Goal: Check status: Check status

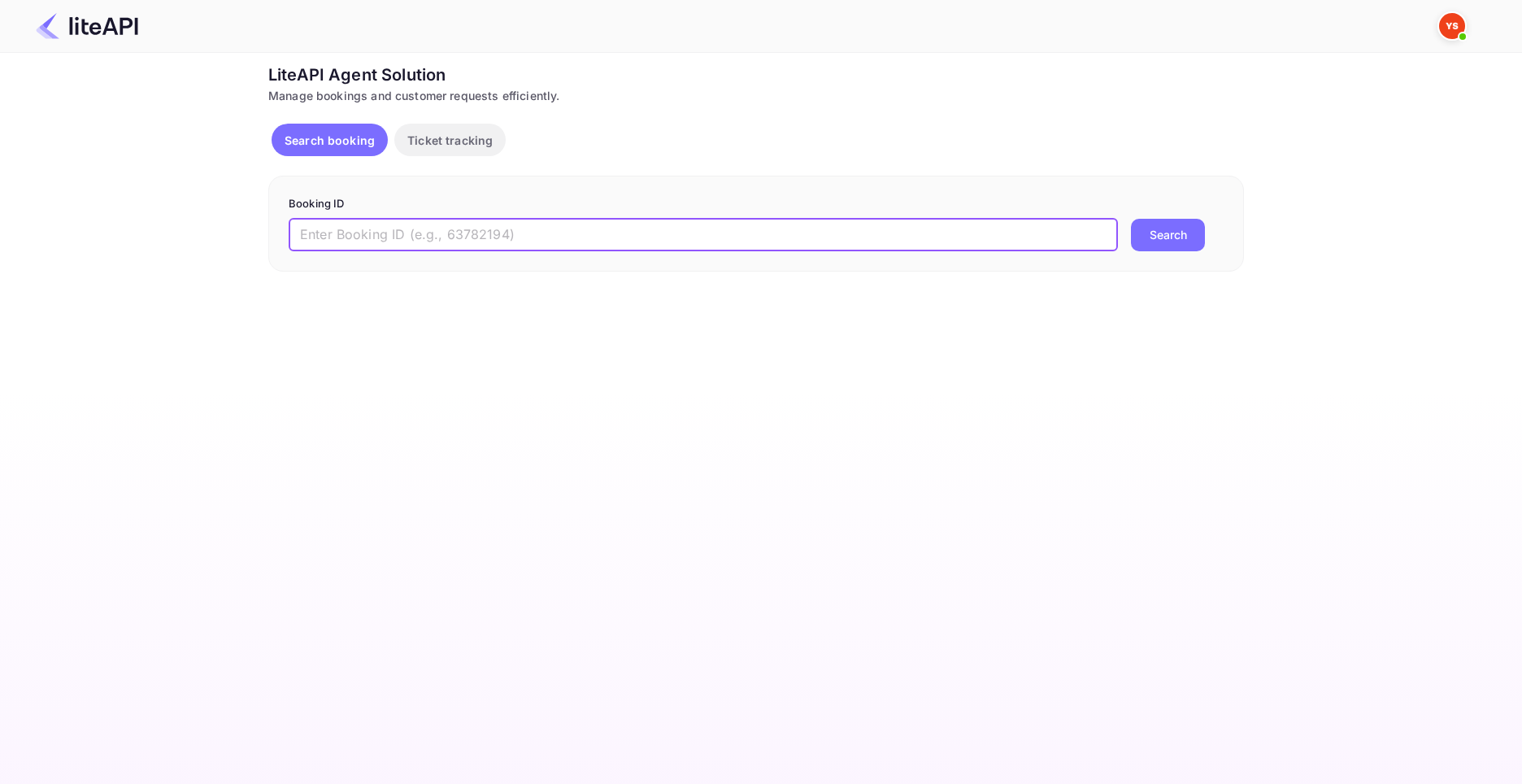
click at [427, 241] on input "text" at bounding box center [703, 234] width 829 height 32
paste input "9191847"
type input "9191847"
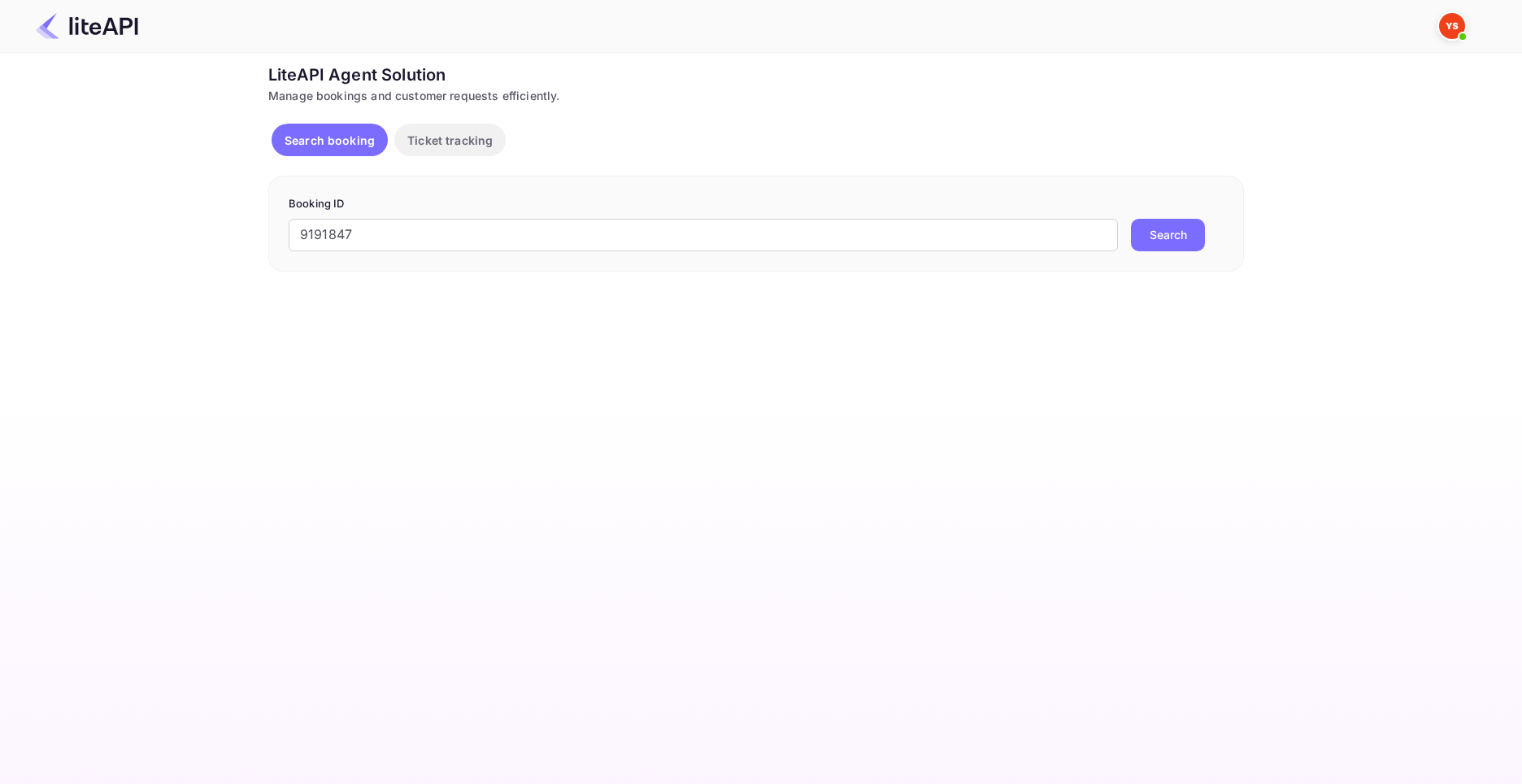
click at [1166, 232] on button "Search" at bounding box center [1168, 234] width 74 height 32
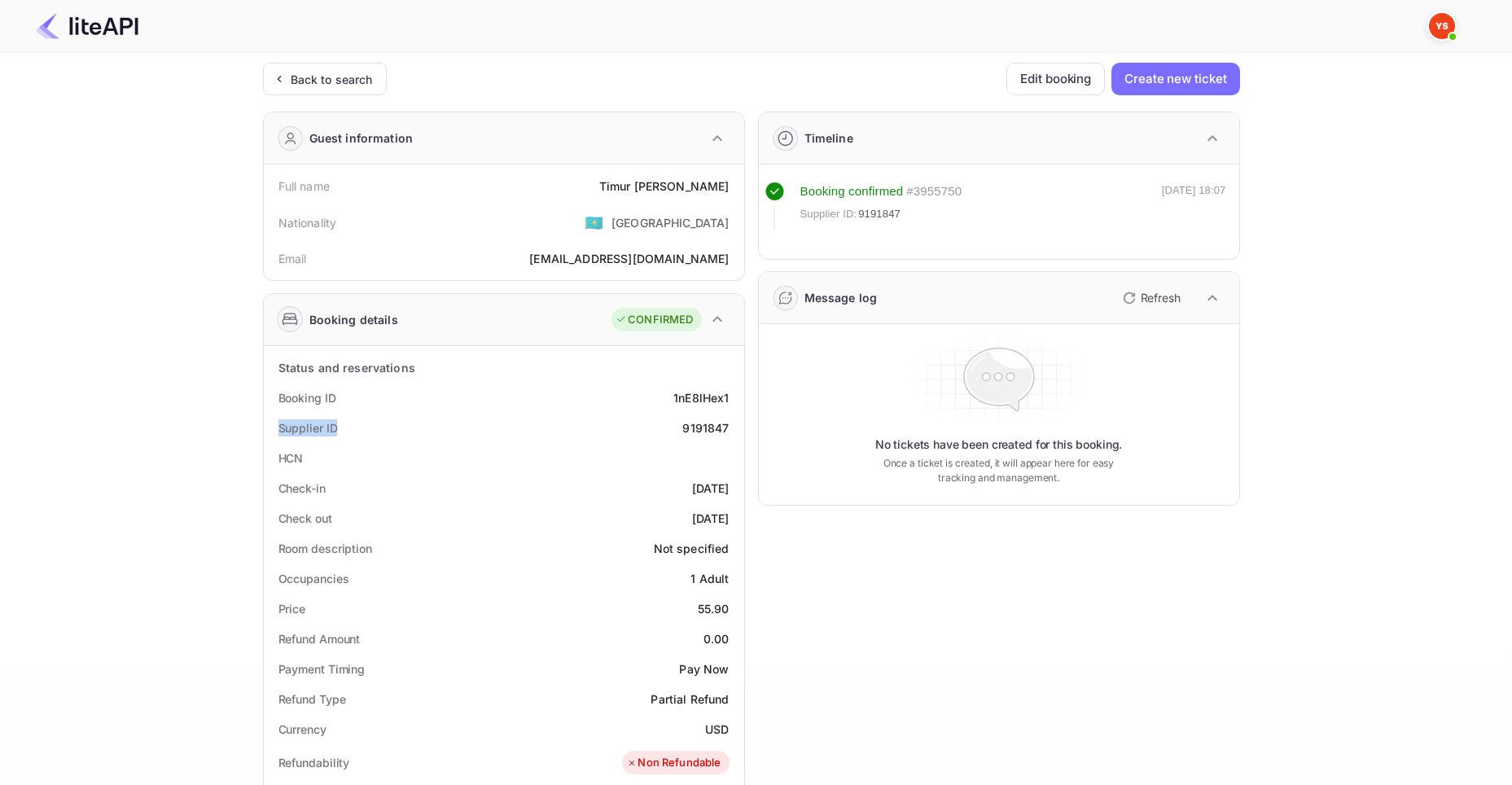
drag, startPoint x: 298, startPoint y: 427, endPoint x: 364, endPoint y: 424, distance: 66.1
click at [364, 424] on div "Supplier ID 9191847" at bounding box center [504, 428] width 468 height 30
copy div "Supplier ID"
drag, startPoint x: 670, startPoint y: 425, endPoint x: 733, endPoint y: 425, distance: 63.0
click at [733, 425] on div "Supplier ID 9191847" at bounding box center [504, 428] width 468 height 30
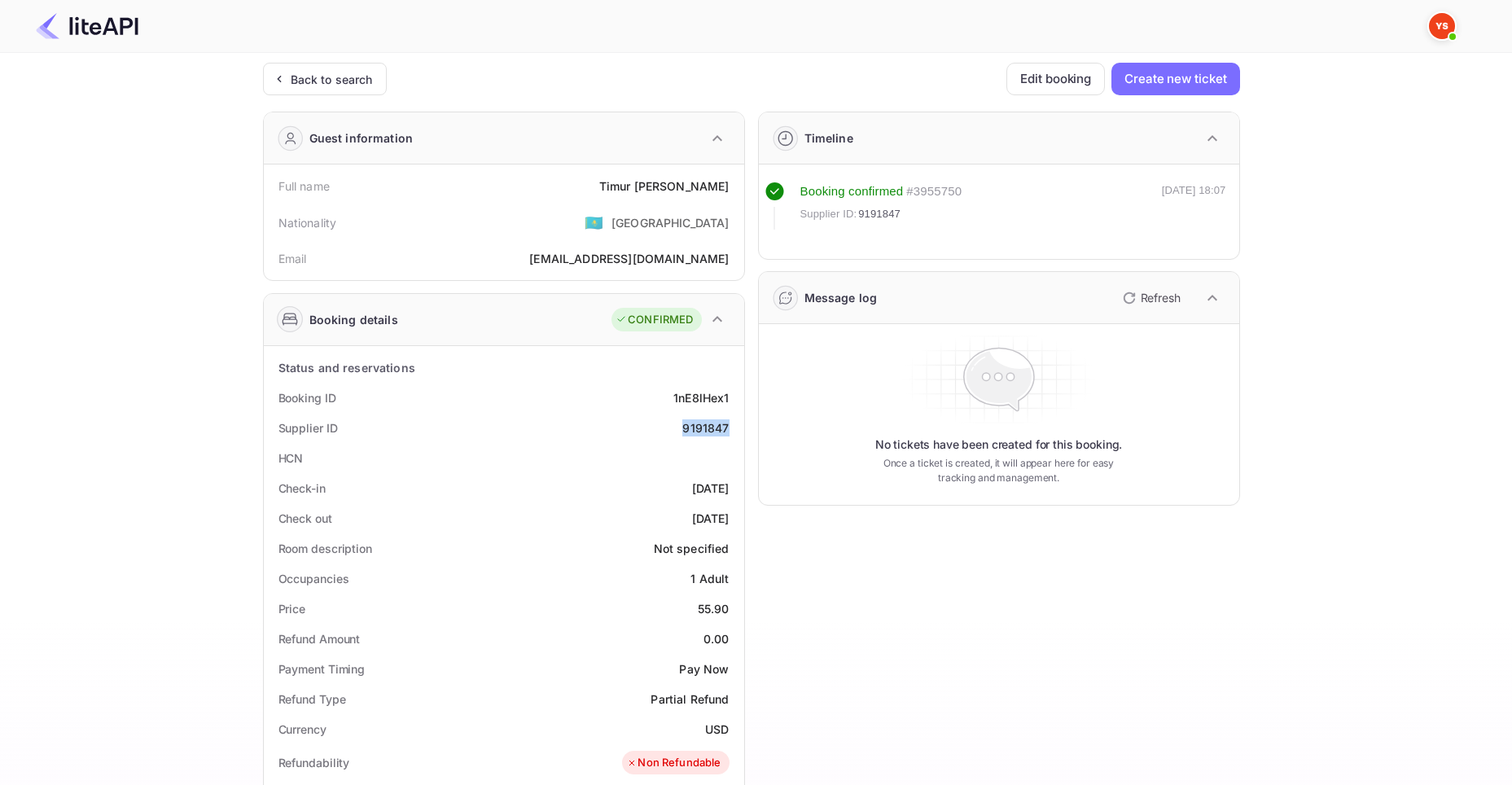
copy div "9191847"
drag, startPoint x: 274, startPoint y: 398, endPoint x: 349, endPoint y: 391, distance: 75.3
click at [349, 391] on div "Booking ID 1nE8lHex1" at bounding box center [504, 398] width 468 height 30
copy div "Booking ID"
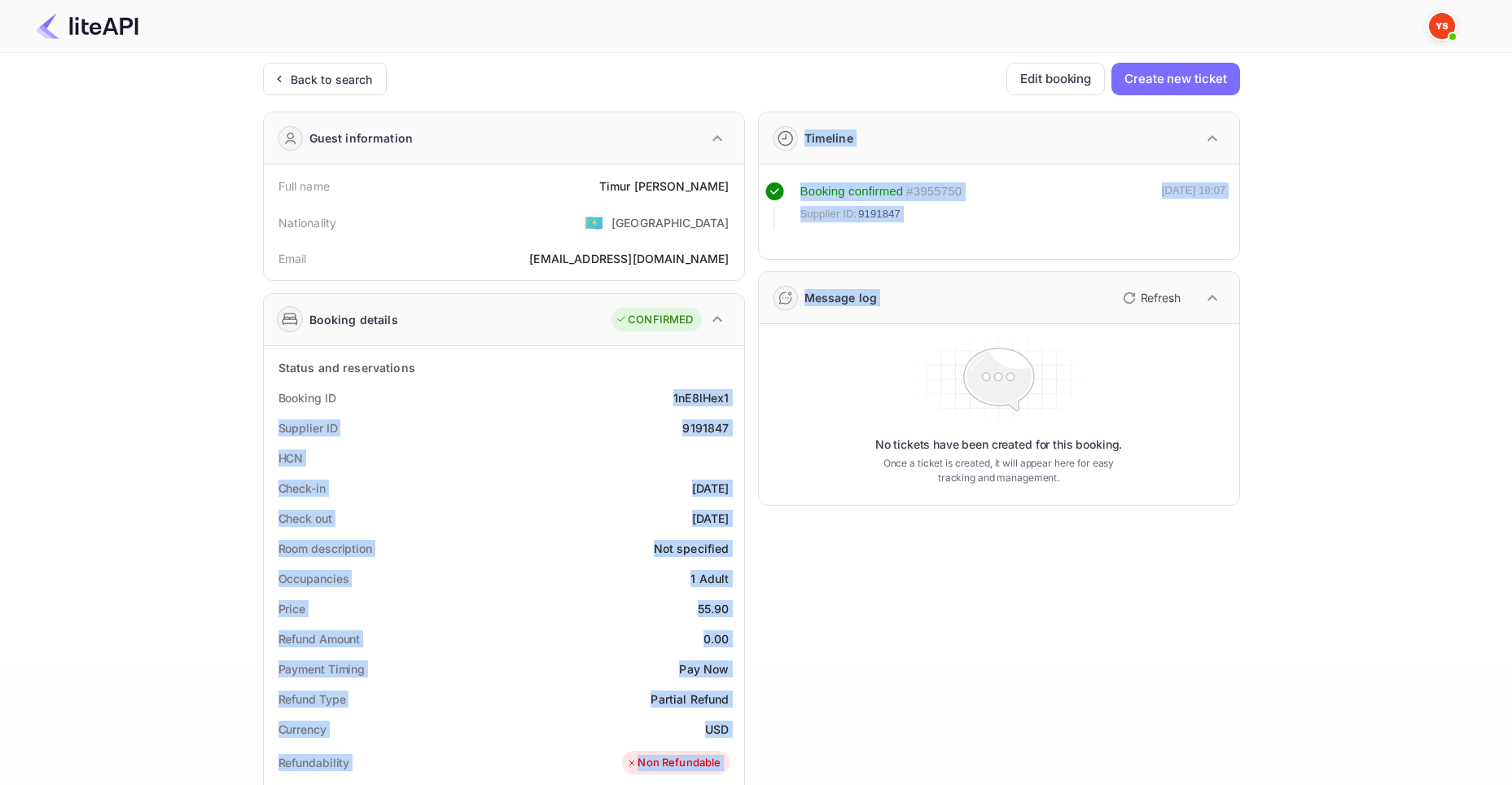
drag, startPoint x: 669, startPoint y: 392, endPoint x: 747, endPoint y: 388, distance: 78.1
click at [747, 388] on div "Guest information Full name [PERSON_NAME] Nationality 🇰🇿 [DEMOGRAPHIC_DATA] Ema…" at bounding box center [744, 677] width 990 height 1157
click at [722, 398] on div "1nE8lHex1" at bounding box center [701, 398] width 55 height 18
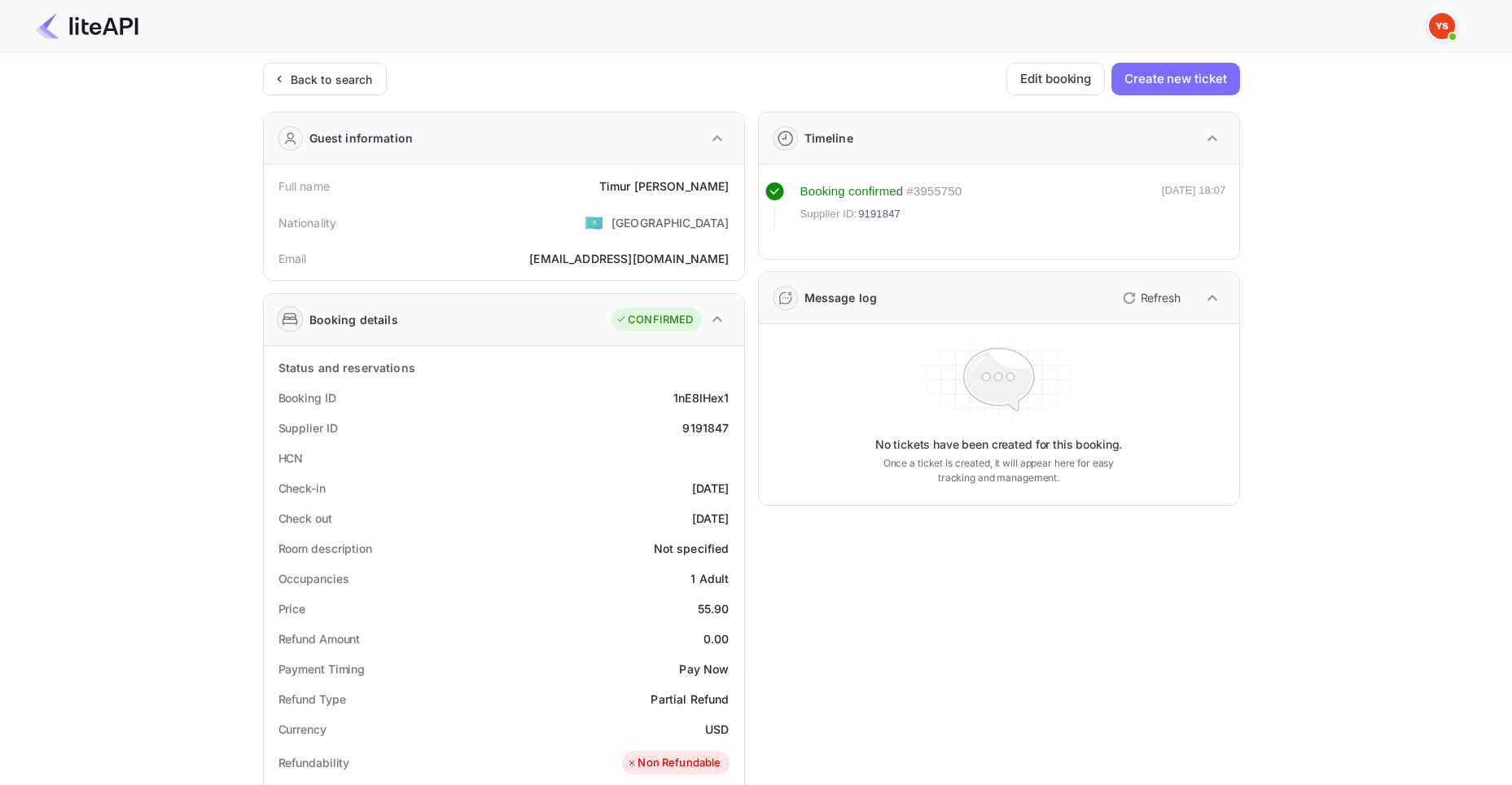
click at [666, 400] on div "Booking ID 1nE8lHex1" at bounding box center [504, 398] width 468 height 30
drag, startPoint x: 672, startPoint y: 394, endPoint x: 730, endPoint y: 392, distance: 58.0
click at [730, 392] on div "Booking ID 1nE8lHex1" at bounding box center [504, 398] width 468 height 30
copy div "1nE8lHex1"
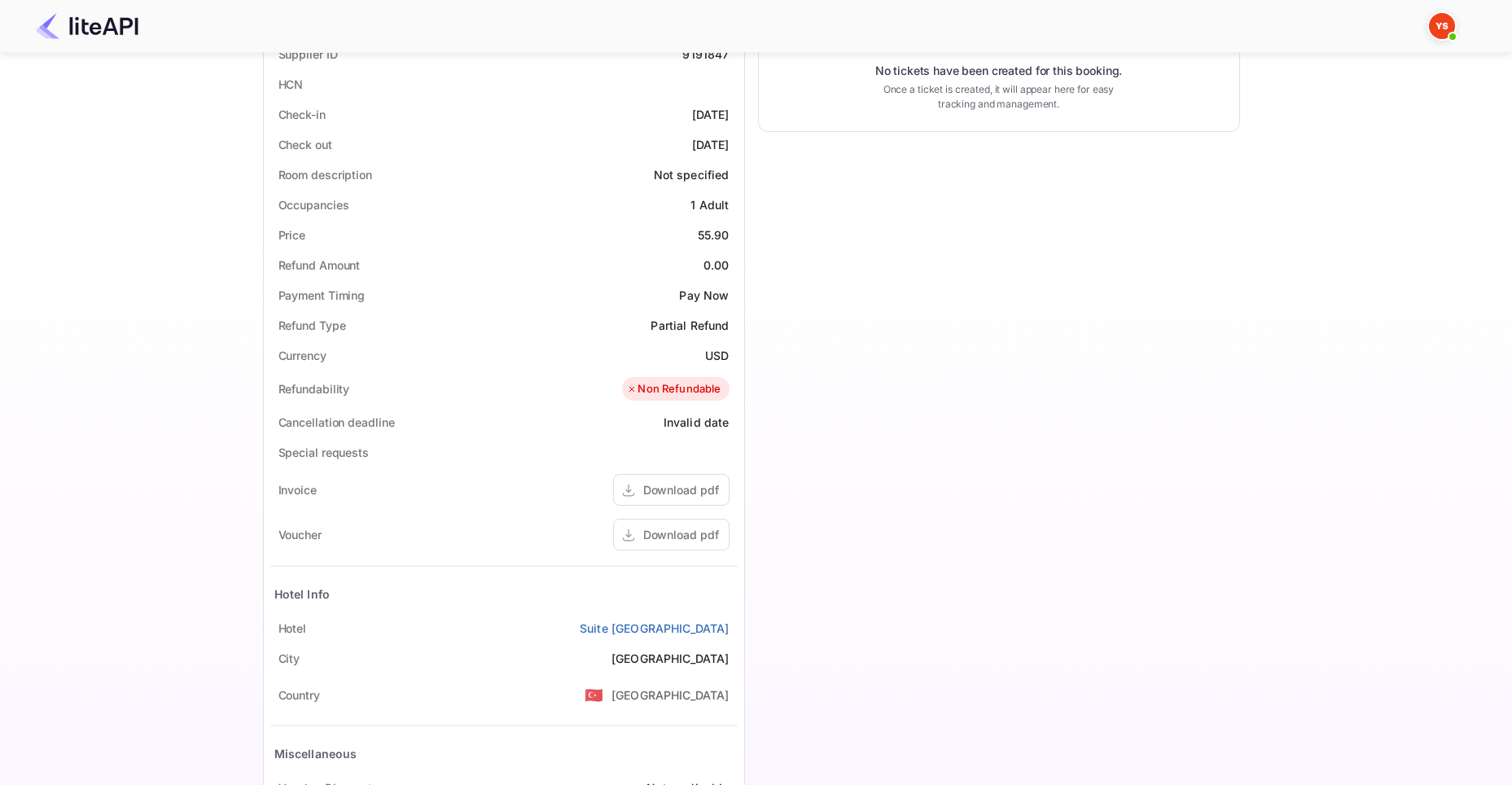
scroll to position [380, 0]
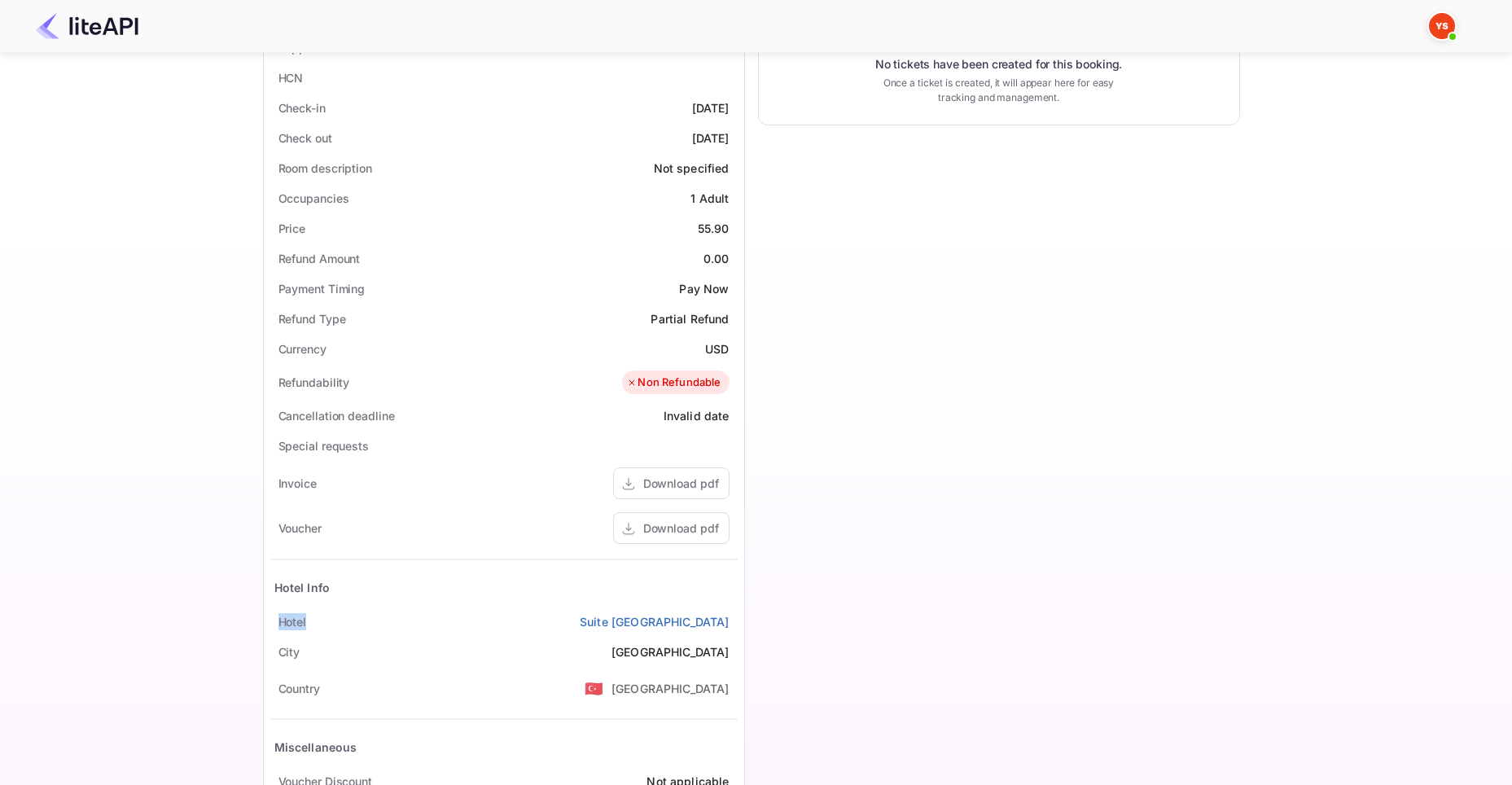
drag, startPoint x: 268, startPoint y: 621, endPoint x: 320, endPoint y: 622, distance: 52.0
click at [320, 622] on div "Status and reservations Booking ID 1nE8lHex1 Supplier ID 9191847 HCN Check-in […" at bounding box center [504, 414] width 481 height 898
copy div "Hotel"
drag, startPoint x: 618, startPoint y: 625, endPoint x: 730, endPoint y: 615, distance: 112.4
click at [730, 615] on div "[GEOGRAPHIC_DATA]" at bounding box center [504, 622] width 468 height 30
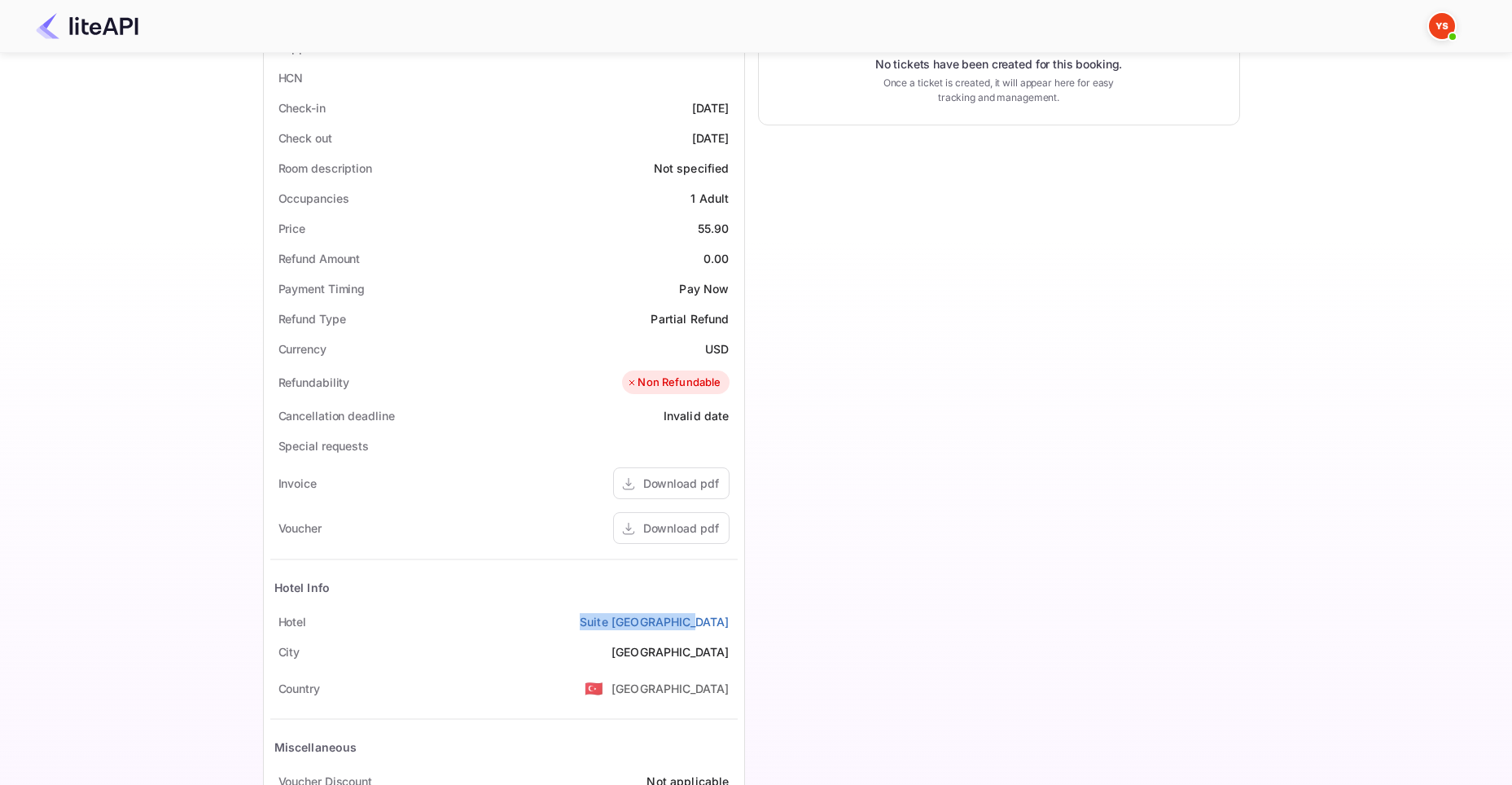
copy link "Suite [GEOGRAPHIC_DATA]"
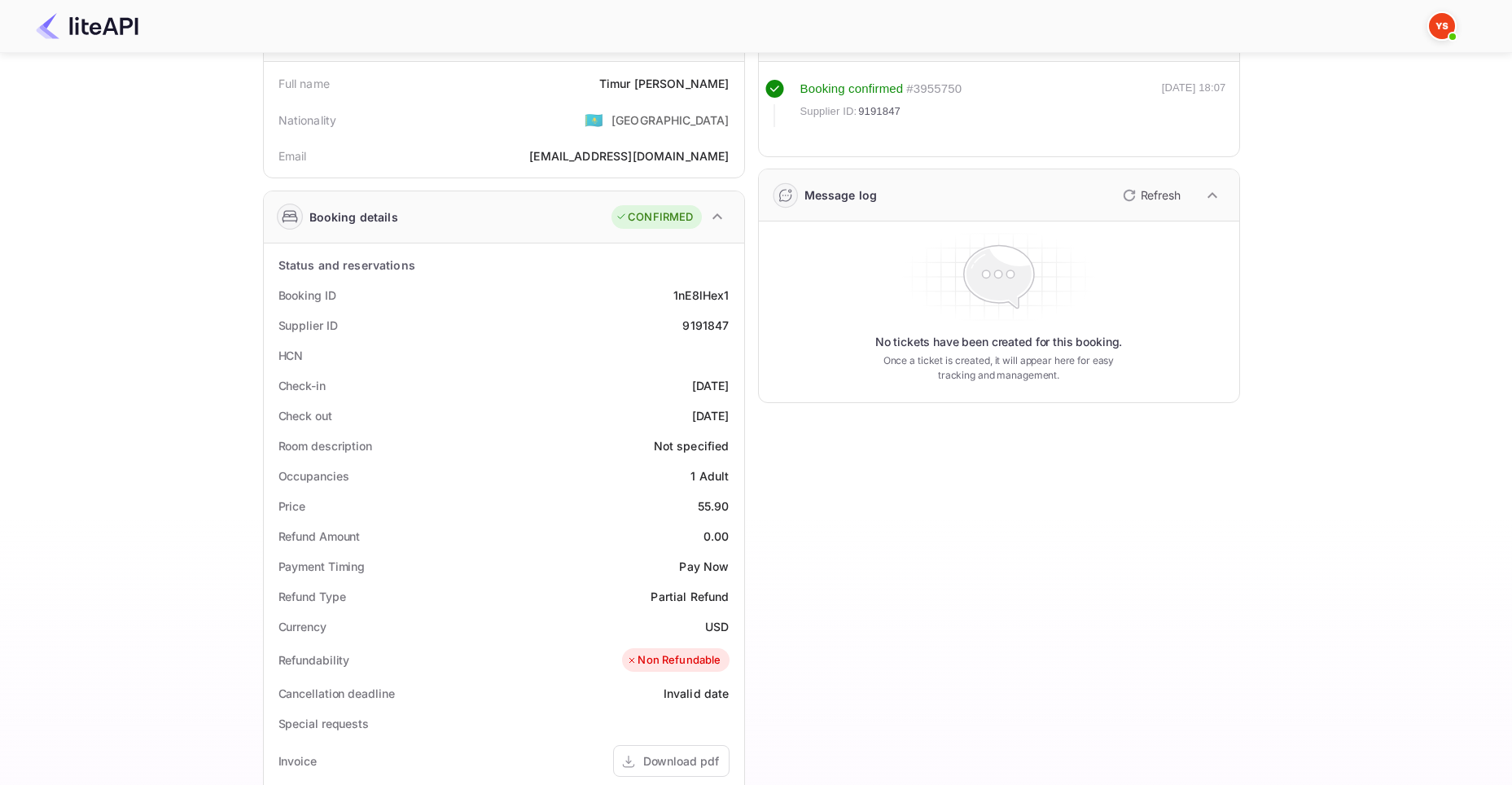
scroll to position [54, 0]
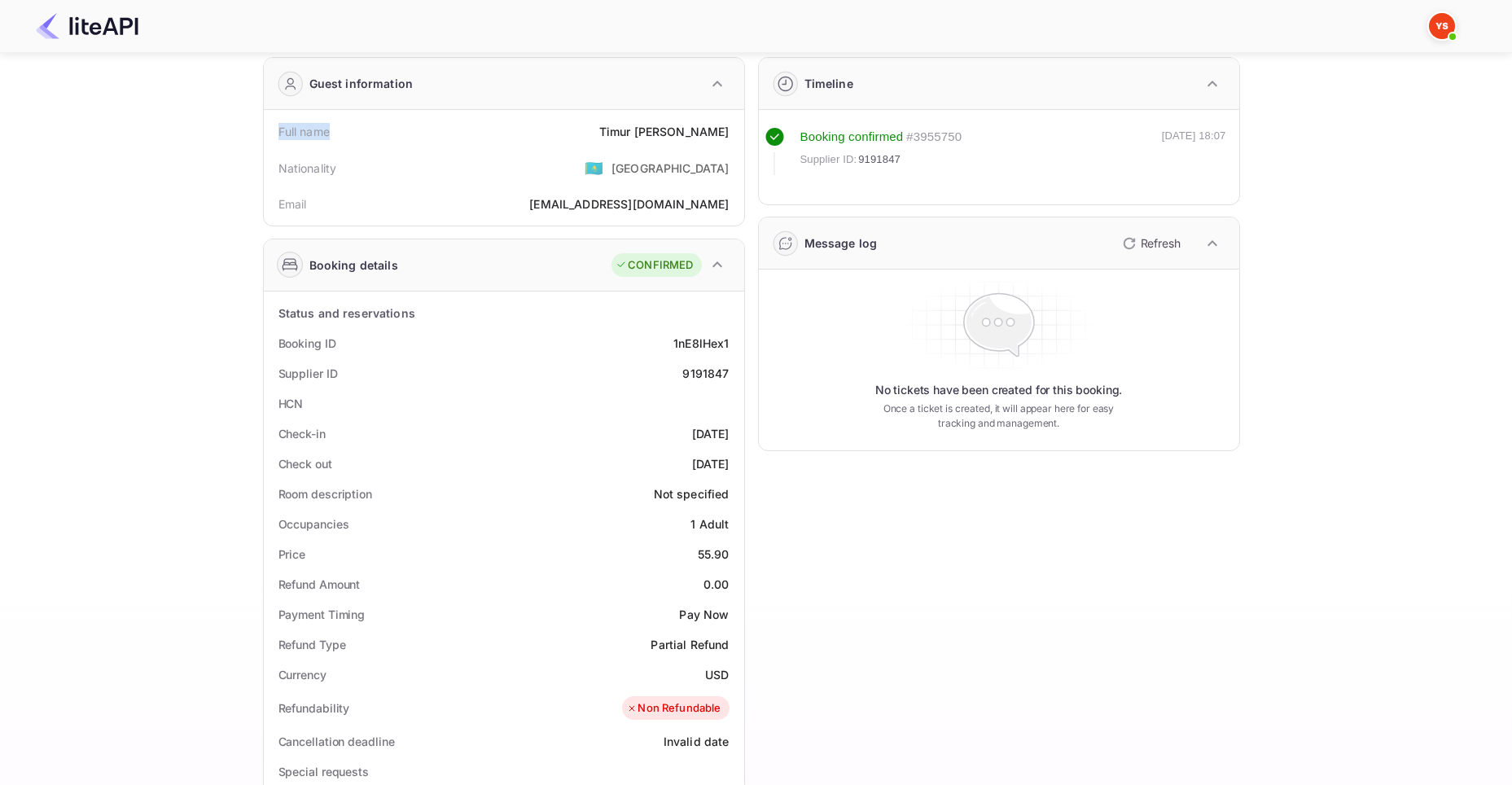
drag, startPoint x: 263, startPoint y: 124, endPoint x: 350, endPoint y: 128, distance: 87.1
click at [350, 128] on div "Full name [PERSON_NAME] Nationality 🇰🇿 [DEMOGRAPHIC_DATA] Email [EMAIL_ADDRESS]…" at bounding box center [504, 167] width 481 height 115
copy div "Full name"
drag, startPoint x: 637, startPoint y: 122, endPoint x: 737, endPoint y: 134, distance: 100.7
click at [737, 134] on div "Full name [PERSON_NAME]" at bounding box center [504, 131] width 468 height 30
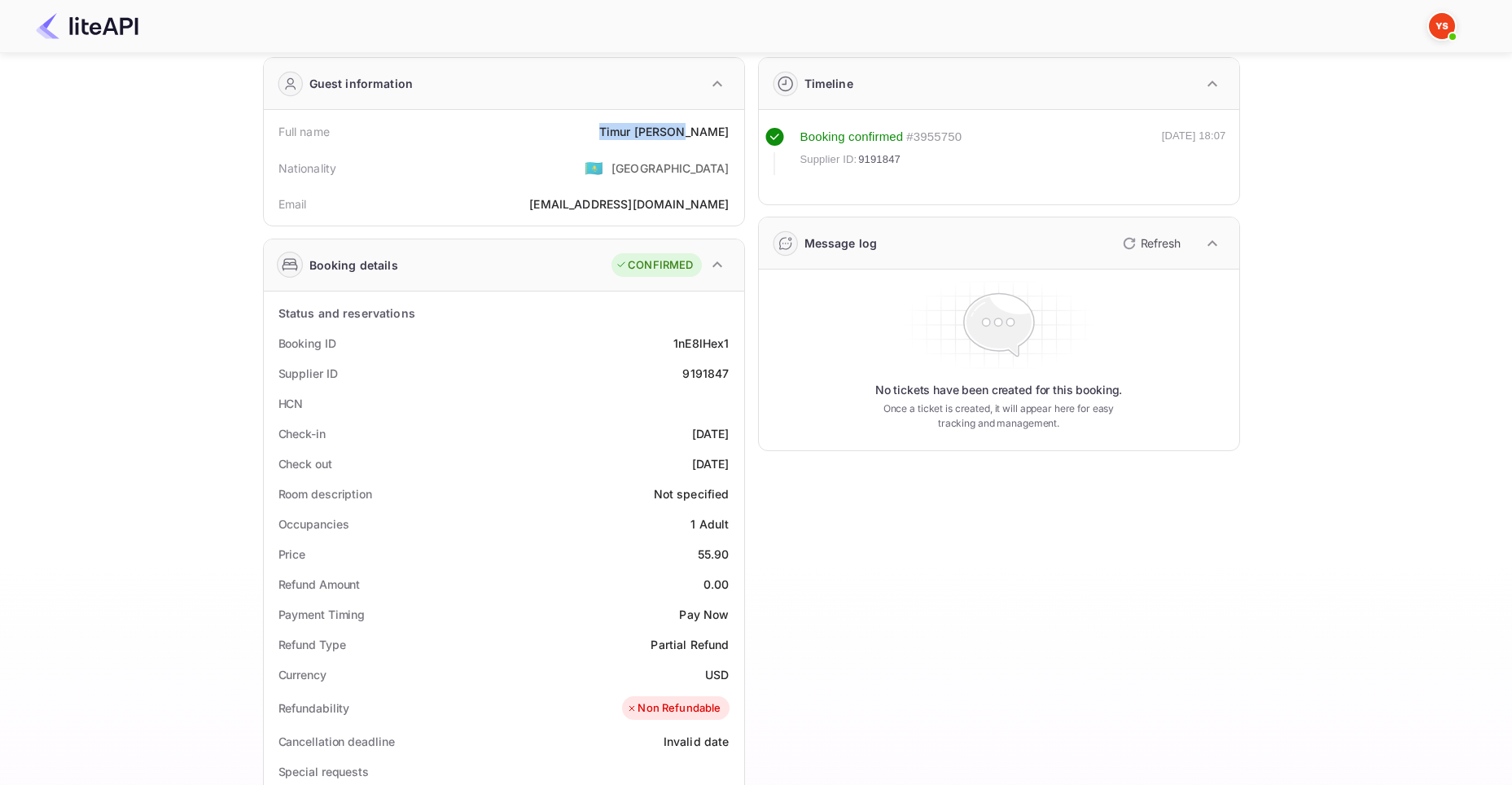
copy div "[PERSON_NAME]"
drag, startPoint x: 267, startPoint y: 428, endPoint x: 337, endPoint y: 433, distance: 70.2
click at [337, 433] on div "Status and reservations Booking ID 1nE8lHex1 Supplier ID 9191847 HCN Check-in […" at bounding box center [504, 740] width 481 height 898
copy div "Check-in"
drag, startPoint x: 655, startPoint y: 432, endPoint x: 729, endPoint y: 431, distance: 74.0
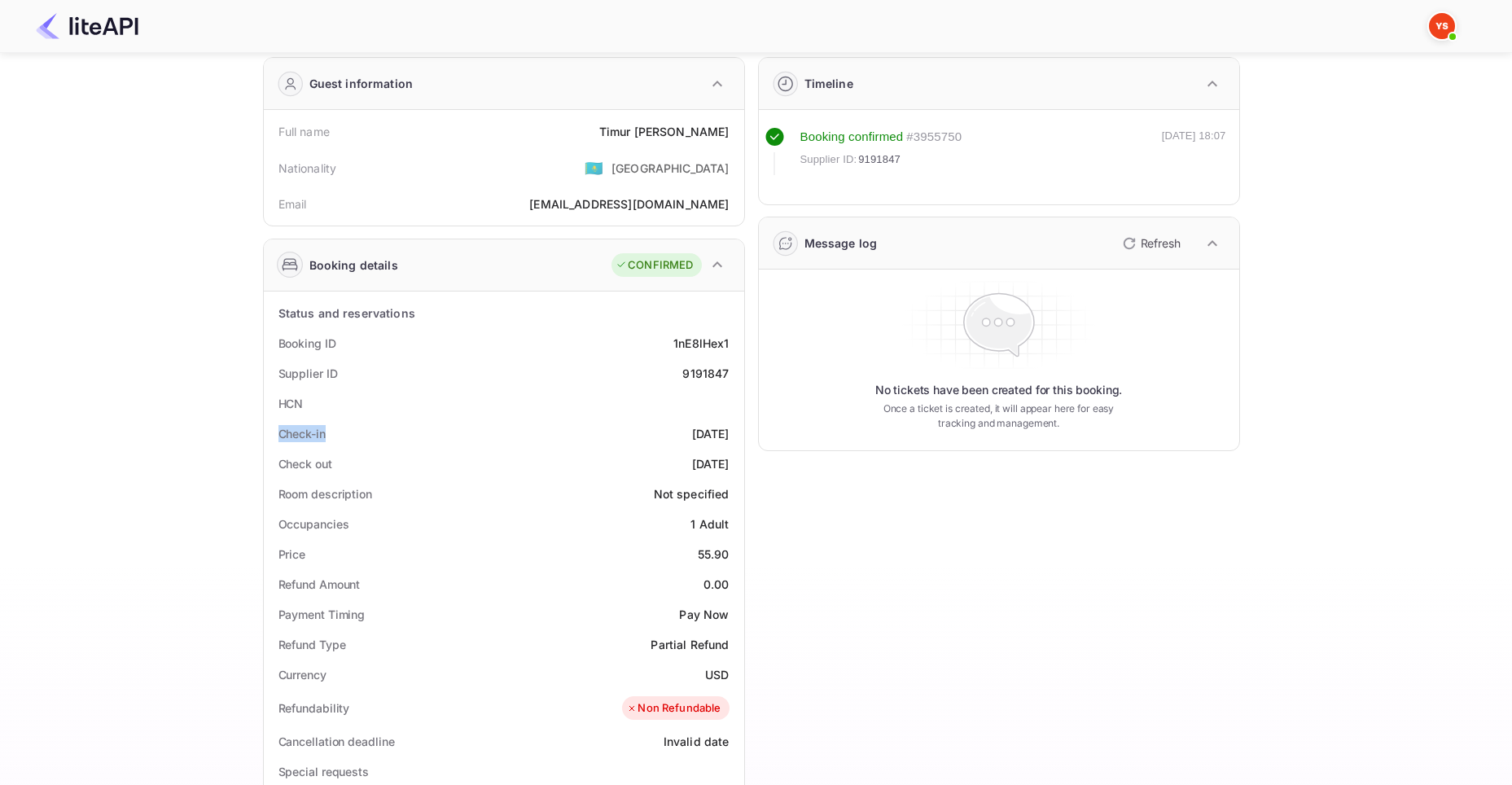
click at [729, 431] on div "Check-in [DATE]" at bounding box center [504, 434] width 468 height 30
copy div "[DATE]"
drag, startPoint x: 307, startPoint y: 463, endPoint x: 270, endPoint y: 466, distance: 37.1
click at [270, 466] on div "Check out [DATE]" at bounding box center [504, 463] width 468 height 30
drag, startPoint x: 655, startPoint y: 464, endPoint x: 773, endPoint y: 414, distance: 128.2
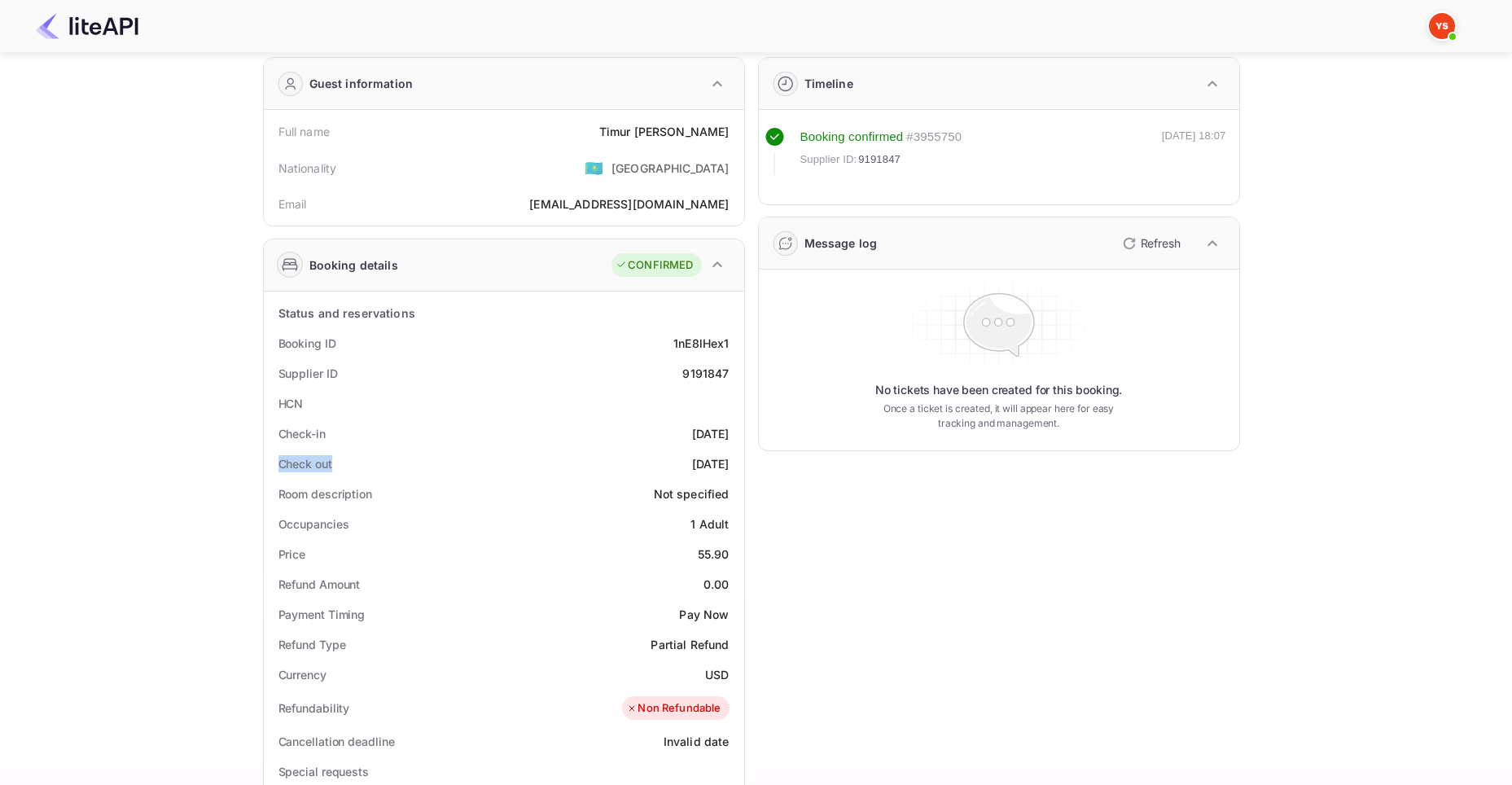
click at [728, 462] on div "Check out [DATE]" at bounding box center [504, 463] width 468 height 30
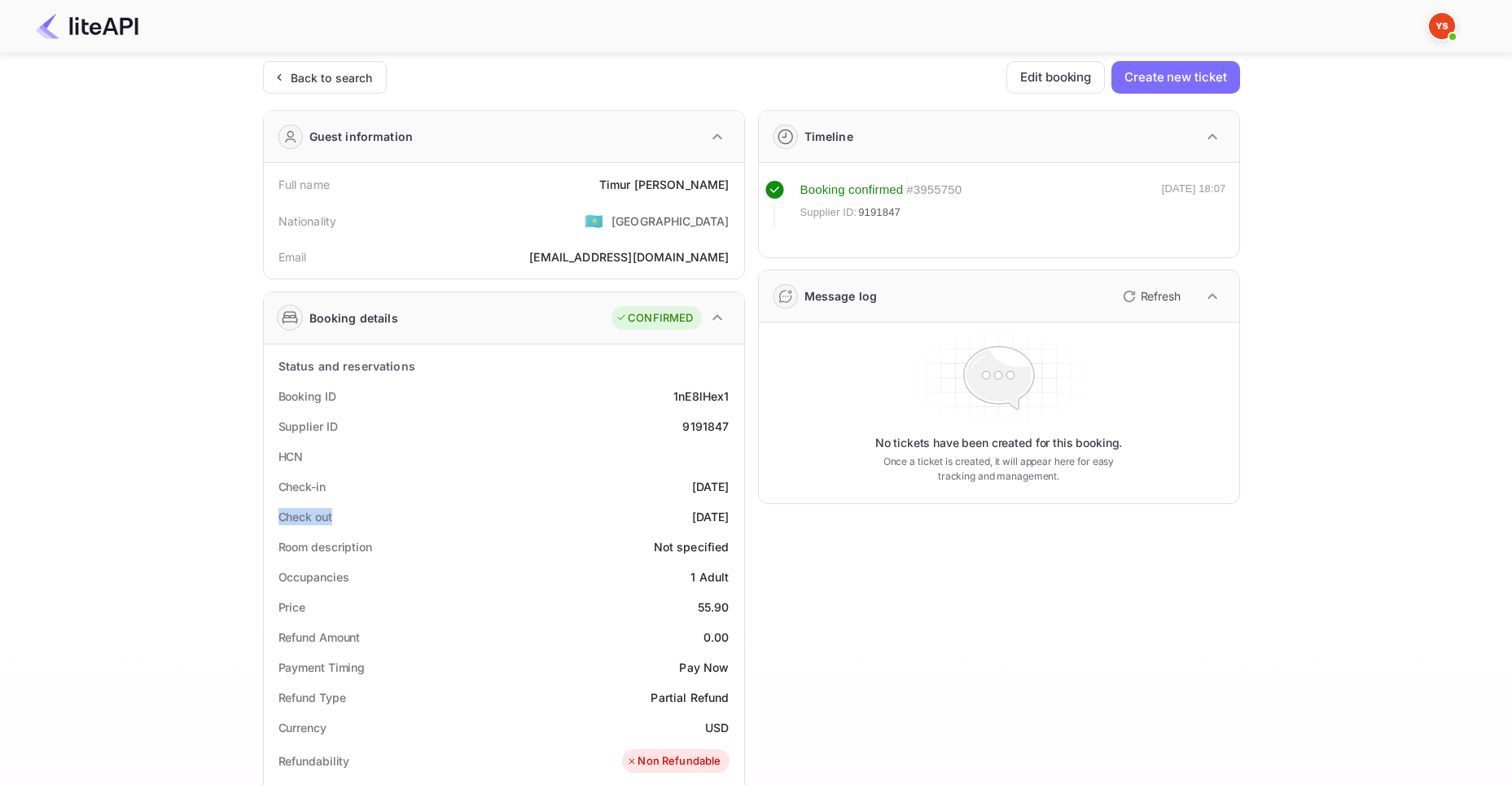
scroll to position [0, 0]
